Goal: Find specific page/section: Find specific page/section

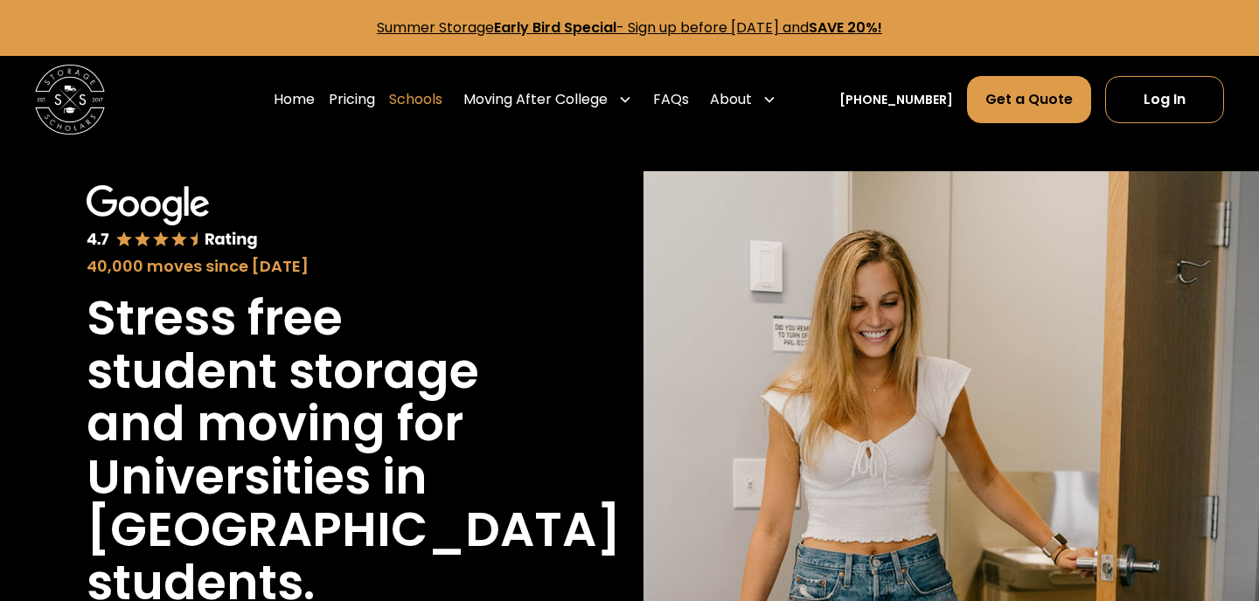
click at [442, 102] on link "Schools" at bounding box center [415, 99] width 53 height 49
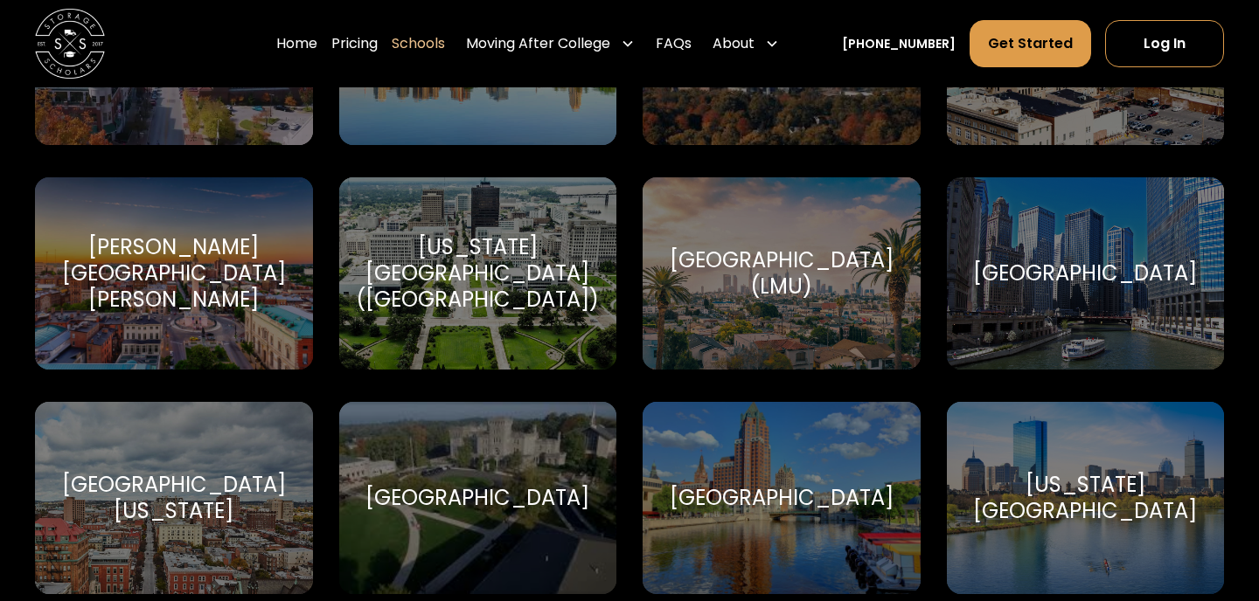
scroll to position [4130, 0]
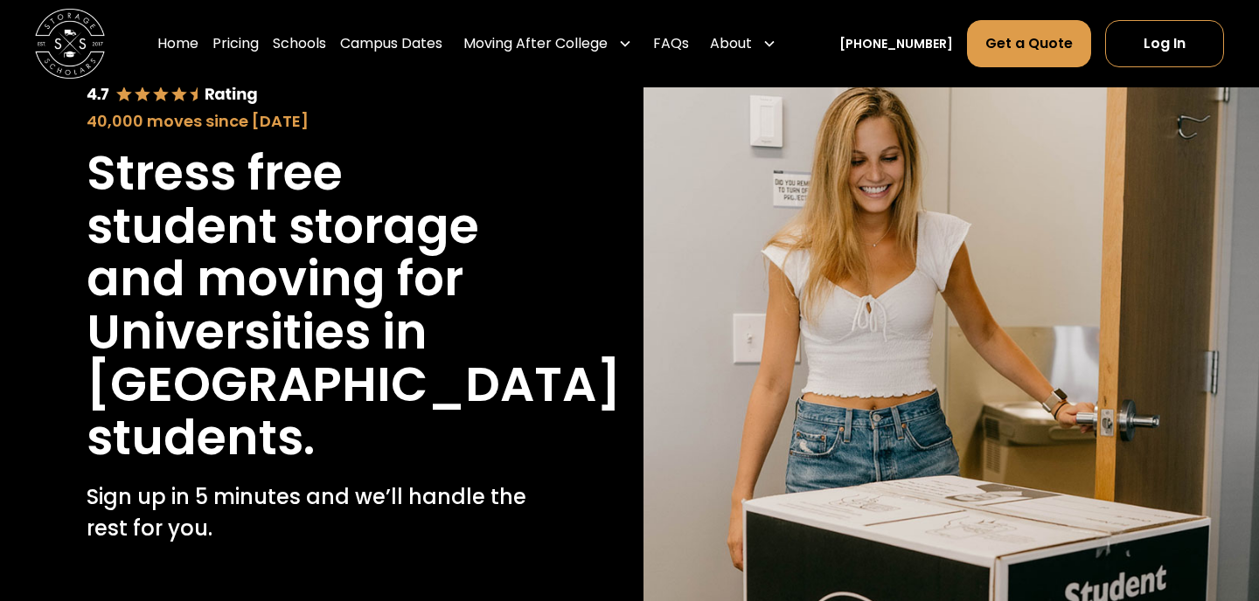
scroll to position [144, 0]
